Goal: Task Accomplishment & Management: Use online tool/utility

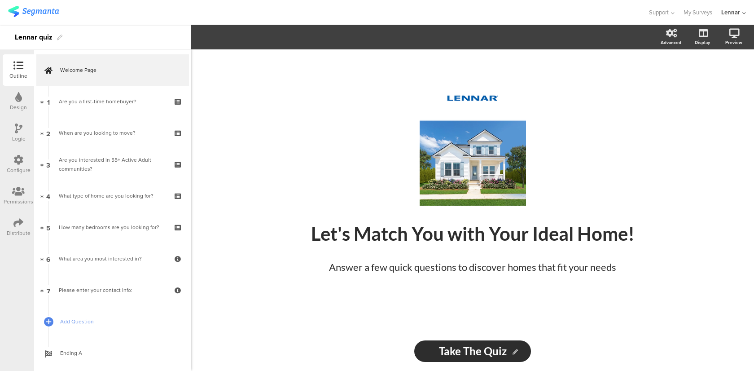
click at [16, 159] on icon at bounding box center [18, 160] width 10 height 10
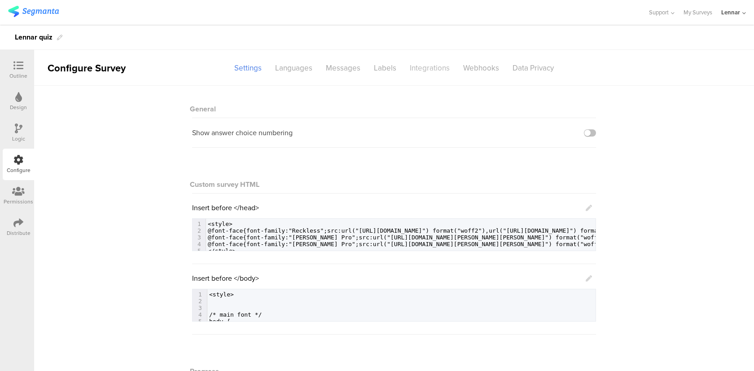
click at [439, 68] on div "Integrations" at bounding box center [429, 68] width 53 height 16
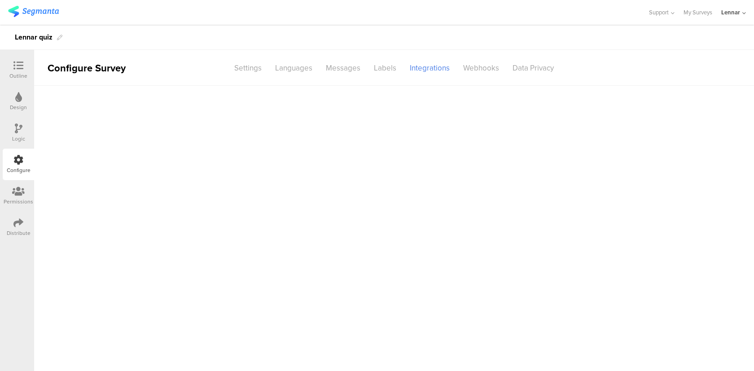
click at [33, 81] on div "Outline" at bounding box center [18, 69] width 31 height 31
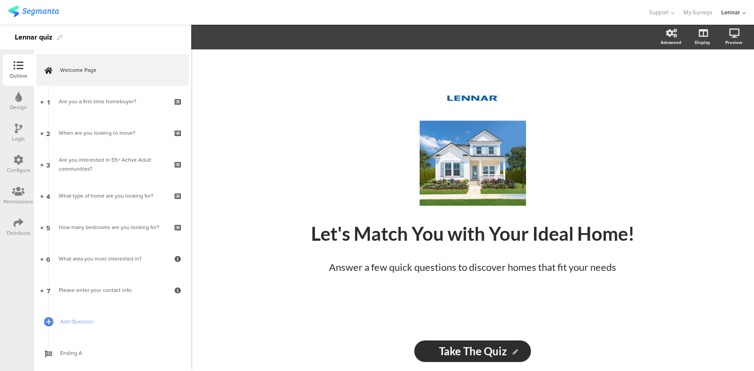
click at [22, 133] on div "Logic" at bounding box center [18, 132] width 31 height 31
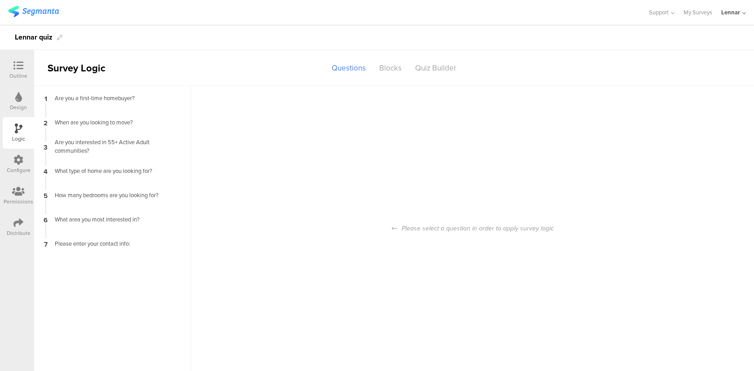
click at [17, 177] on div "Configure" at bounding box center [18, 164] width 31 height 31
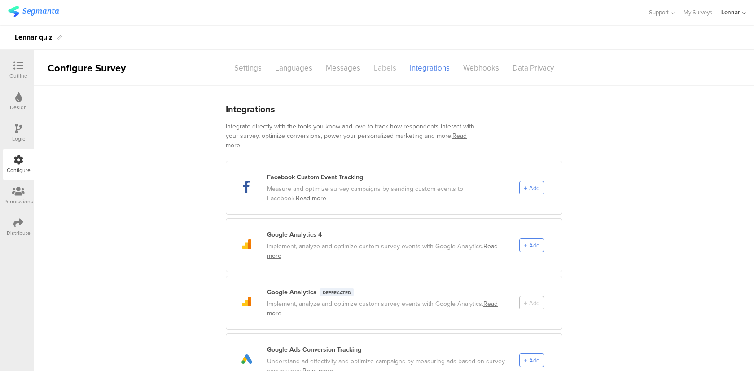
click at [380, 65] on div "Labels" at bounding box center [385, 68] width 36 height 16
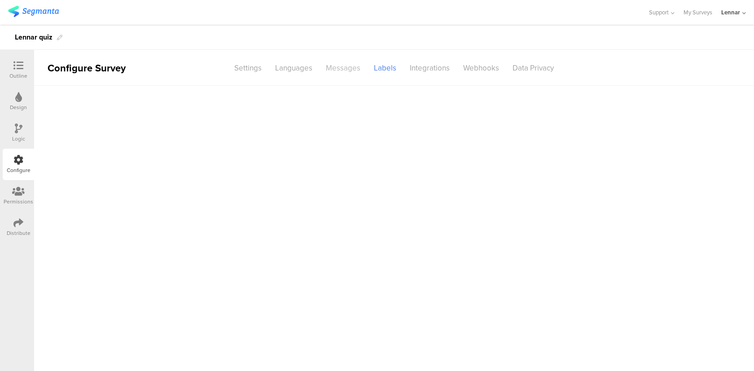
click at [345, 69] on div "Messages" at bounding box center [343, 68] width 48 height 16
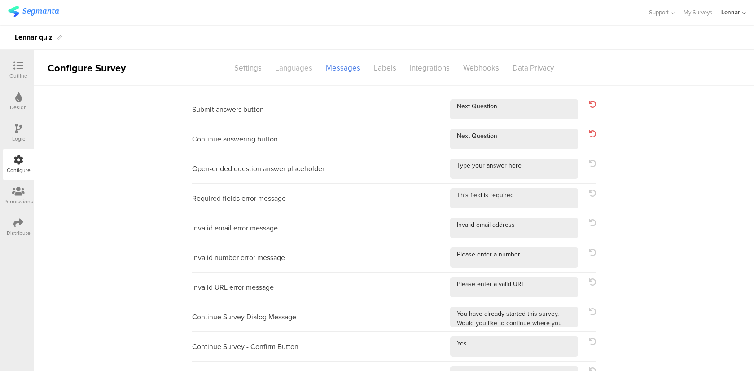
click at [304, 70] on div "Languages" at bounding box center [293, 68] width 51 height 16
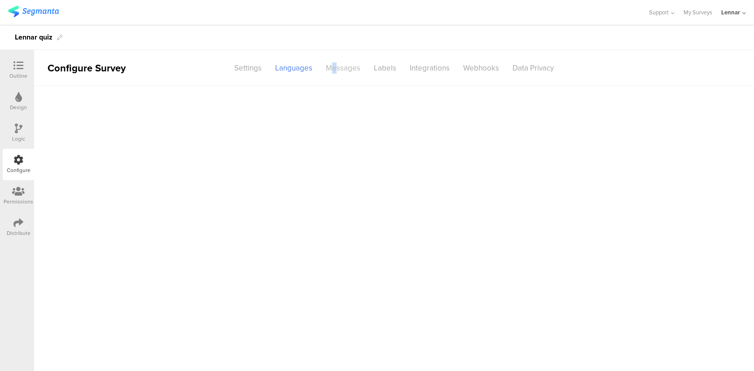
click at [335, 68] on div "Messages" at bounding box center [343, 68] width 48 height 16
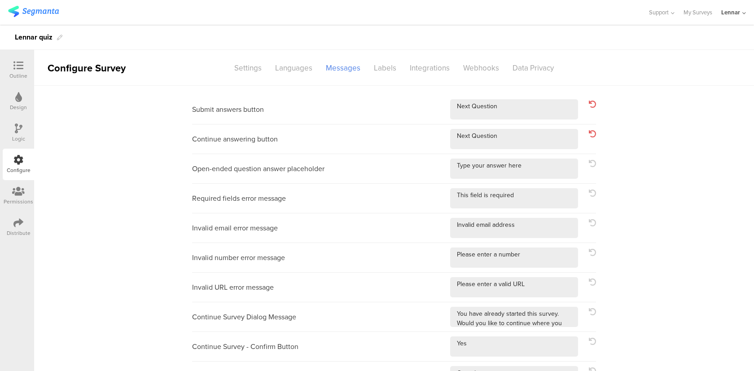
click at [20, 70] on icon at bounding box center [18, 66] width 10 height 10
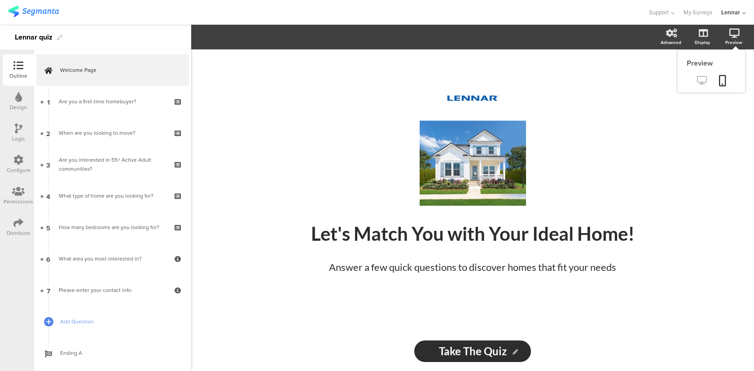
click at [700, 83] on icon at bounding box center [701, 80] width 9 height 9
click at [22, 214] on div "Distribute" at bounding box center [18, 226] width 31 height 31
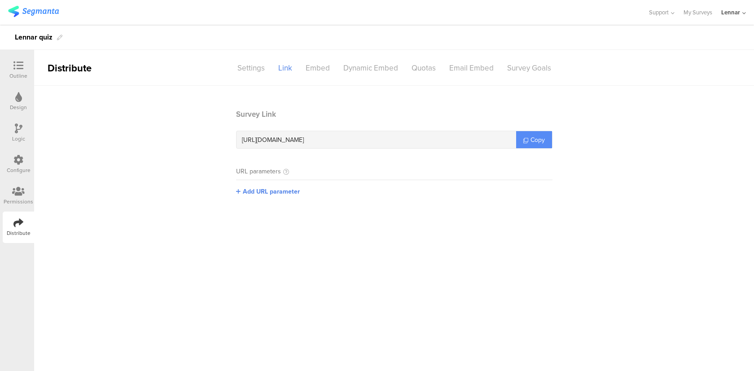
click at [533, 139] on span "Copy" at bounding box center [537, 139] width 14 height 9
